Goal: Task Accomplishment & Management: Manage account settings

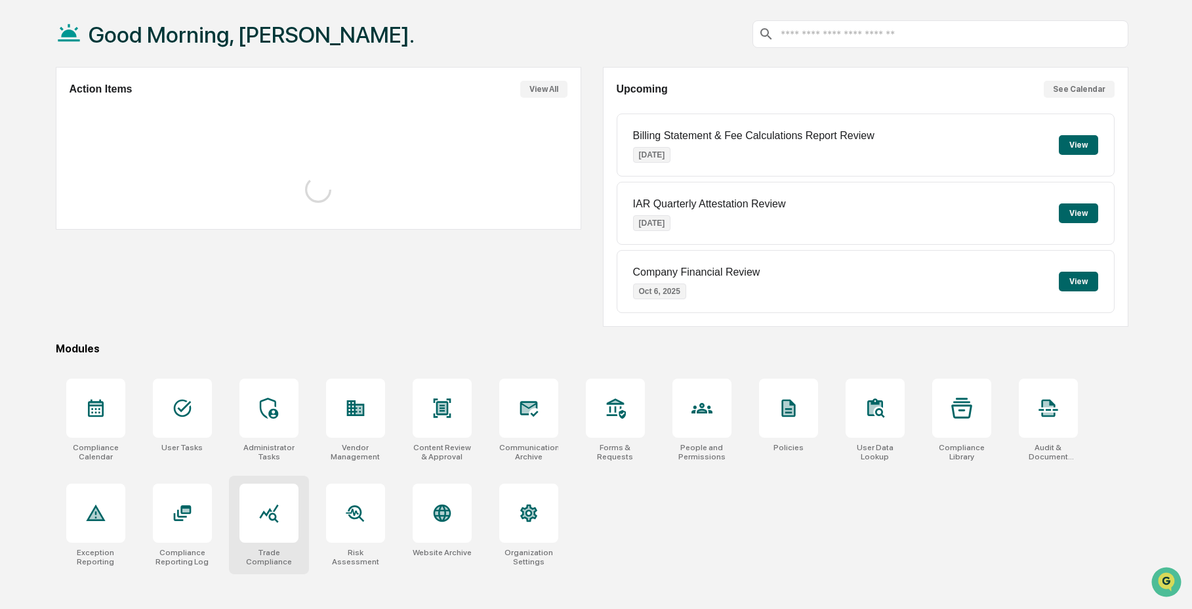
scroll to position [62, 0]
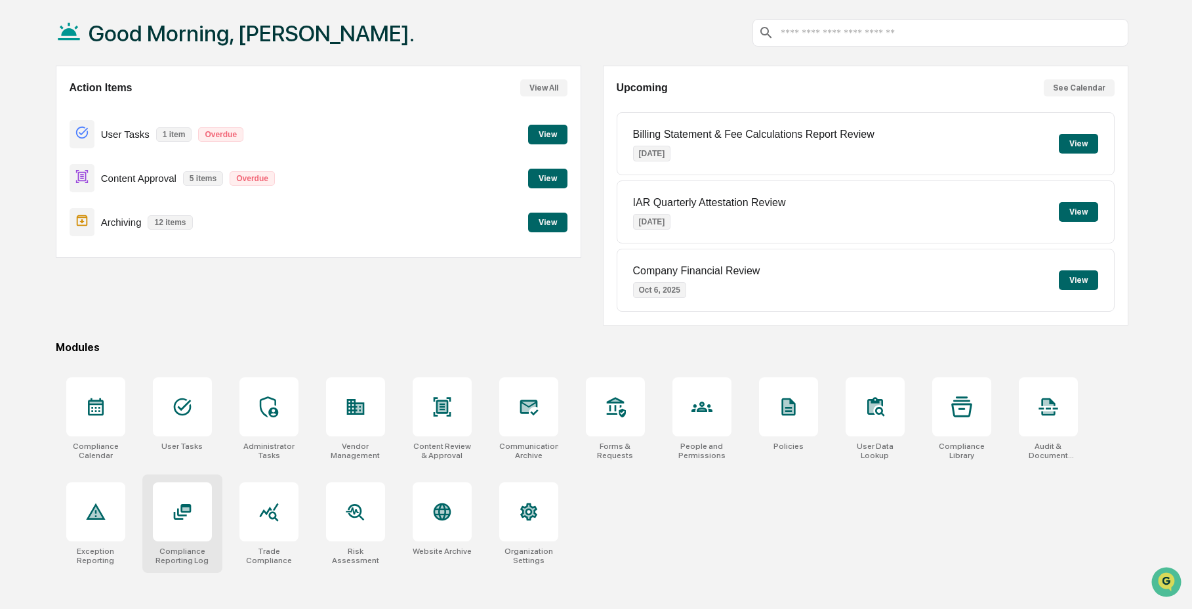
click at [181, 534] on div at bounding box center [182, 511] width 59 height 59
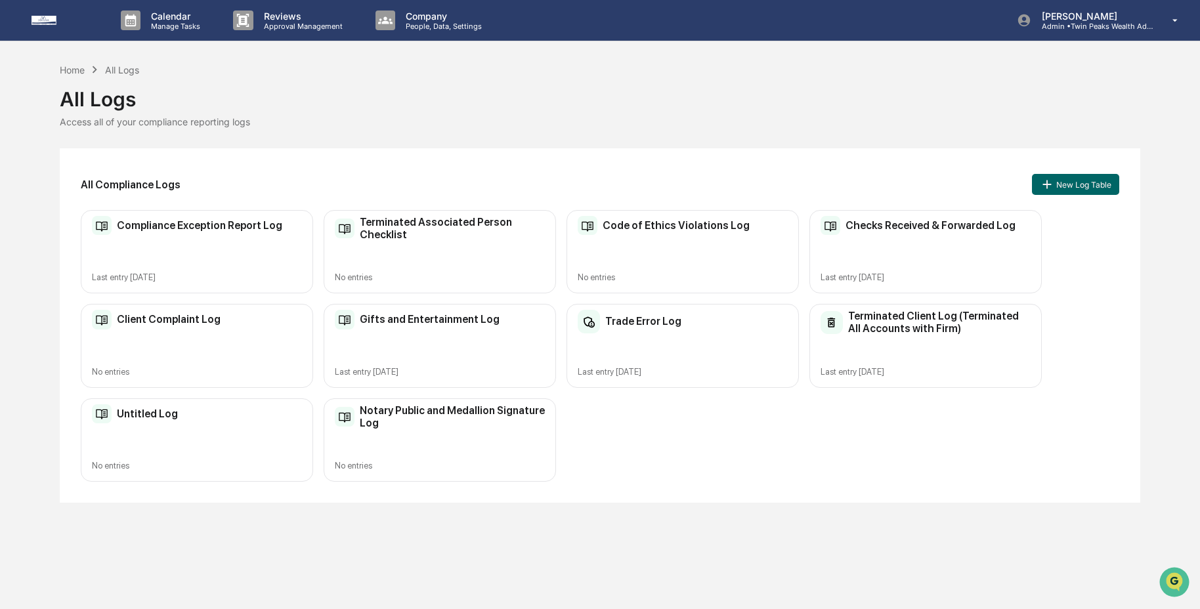
click at [940, 355] on div "Terminated Client Log (Terminated All Accounts with Firm) Last entry [DATE]" at bounding box center [925, 345] width 232 height 83
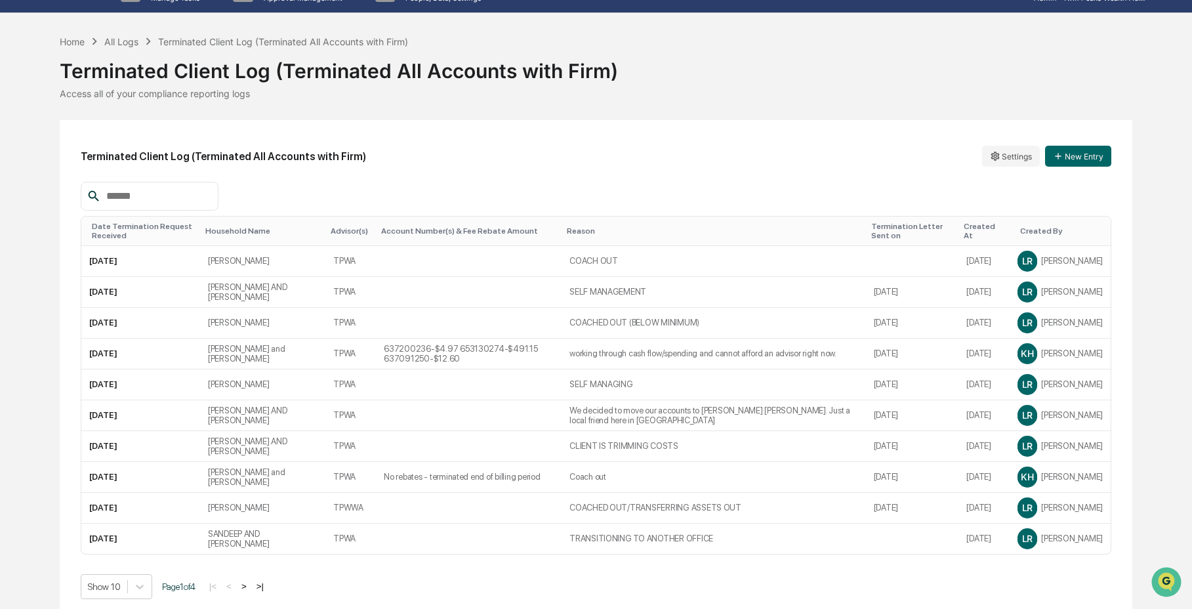
scroll to position [53, 0]
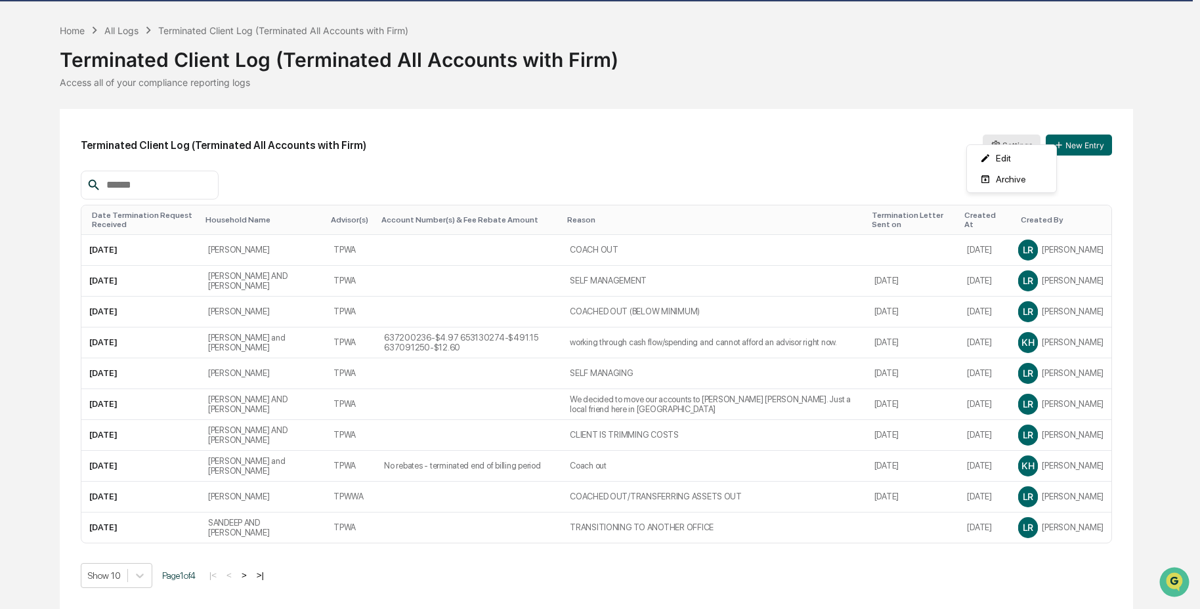
click at [1027, 132] on html "Calendar Manage Tasks Reviews Approval Management Company People, Data, Setting…" at bounding box center [600, 265] width 1200 height 609
click at [760, 168] on html "Calendar Manage Tasks Reviews Approval Management Company People, Data, Setting…" at bounding box center [600, 265] width 1200 height 609
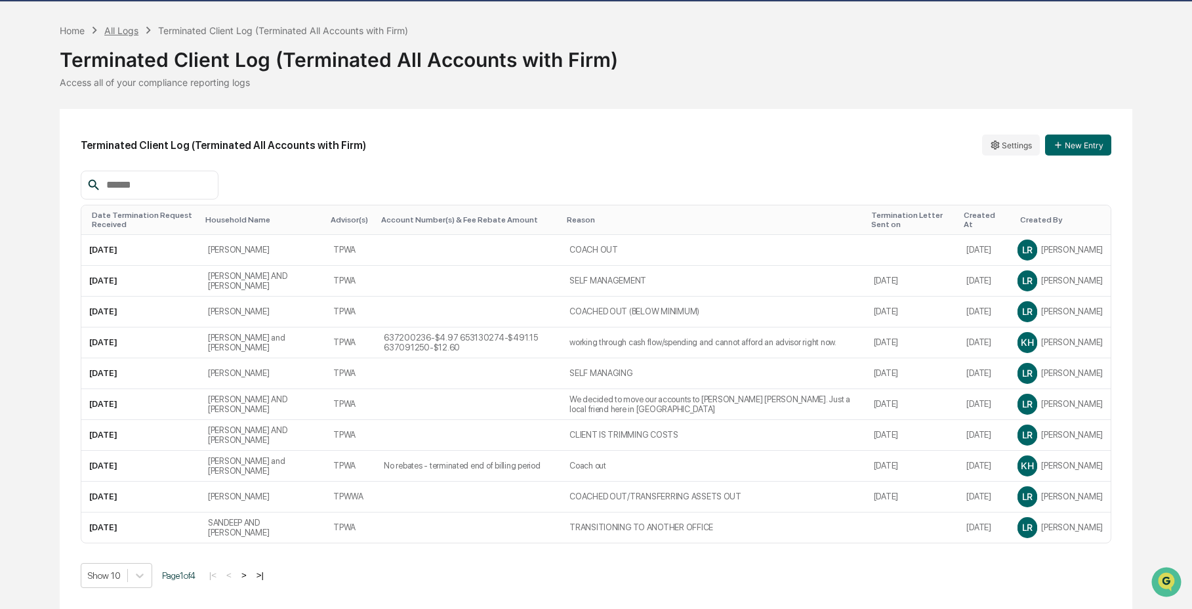
click at [123, 25] on div "All Logs" at bounding box center [121, 30] width 34 height 11
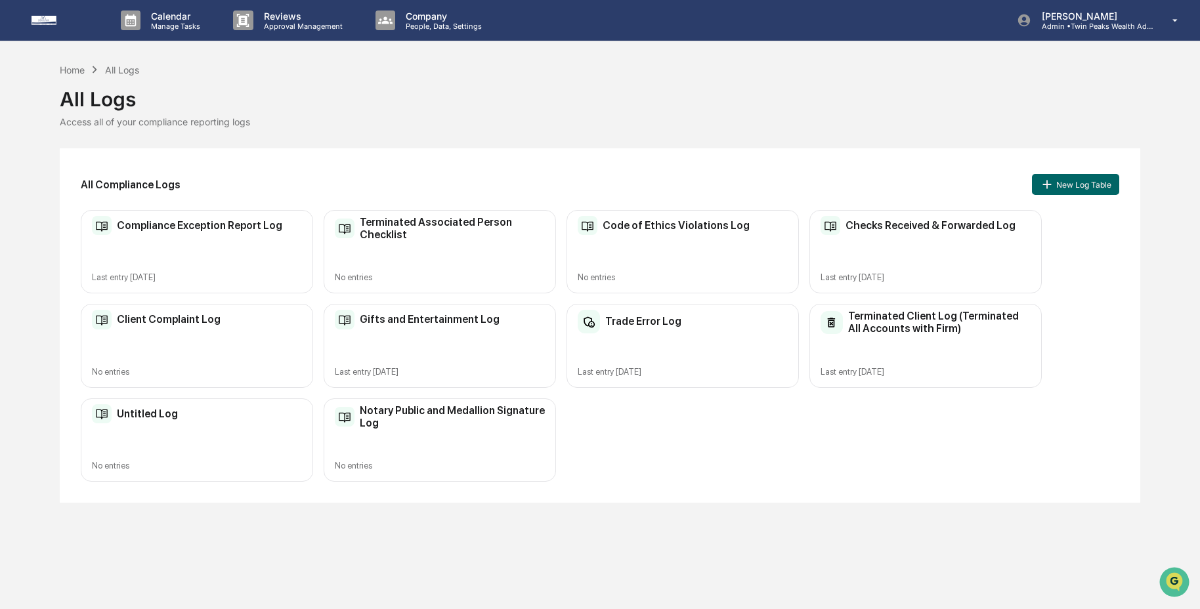
click at [982, 348] on div "Terminated Client Log (Terminated All Accounts with Firm) Last entry [DATE]" at bounding box center [925, 345] width 232 height 83
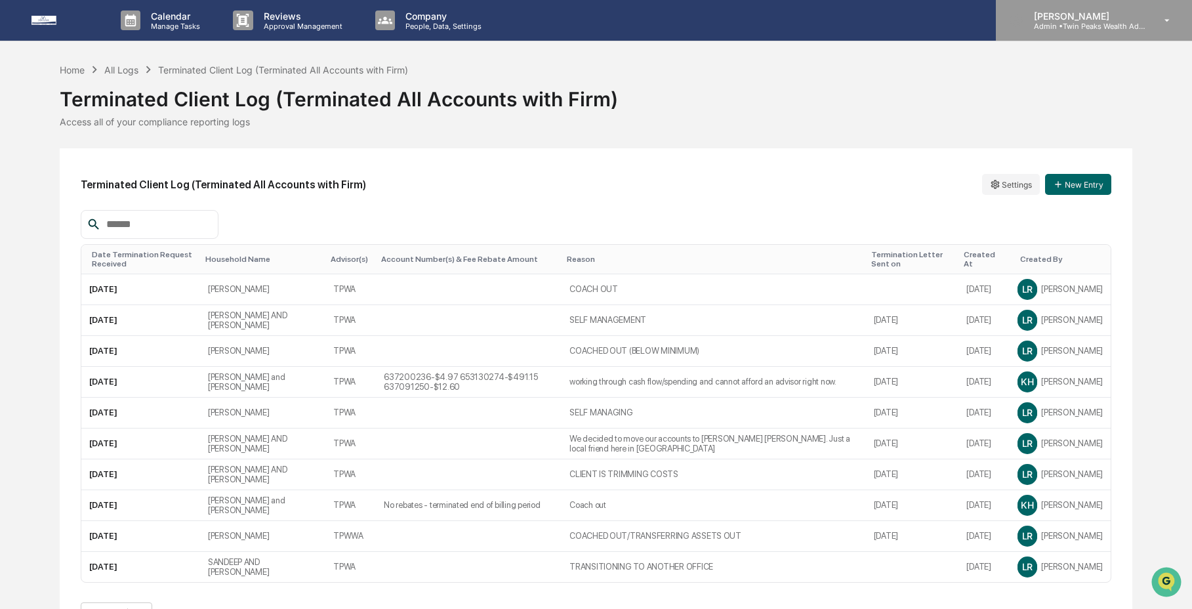
click at [1132, 19] on p "[PERSON_NAME]" at bounding box center [1085, 16] width 122 height 11
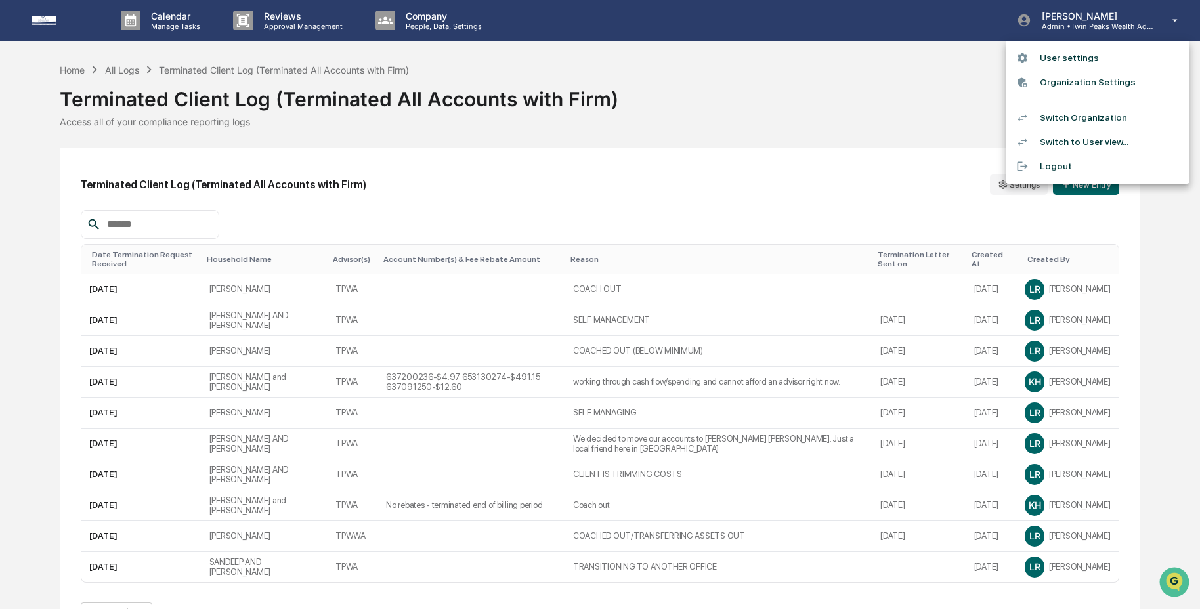
click at [1126, 122] on li "Switch Organization" at bounding box center [1097, 118] width 184 height 24
